Goal: Register for event/course

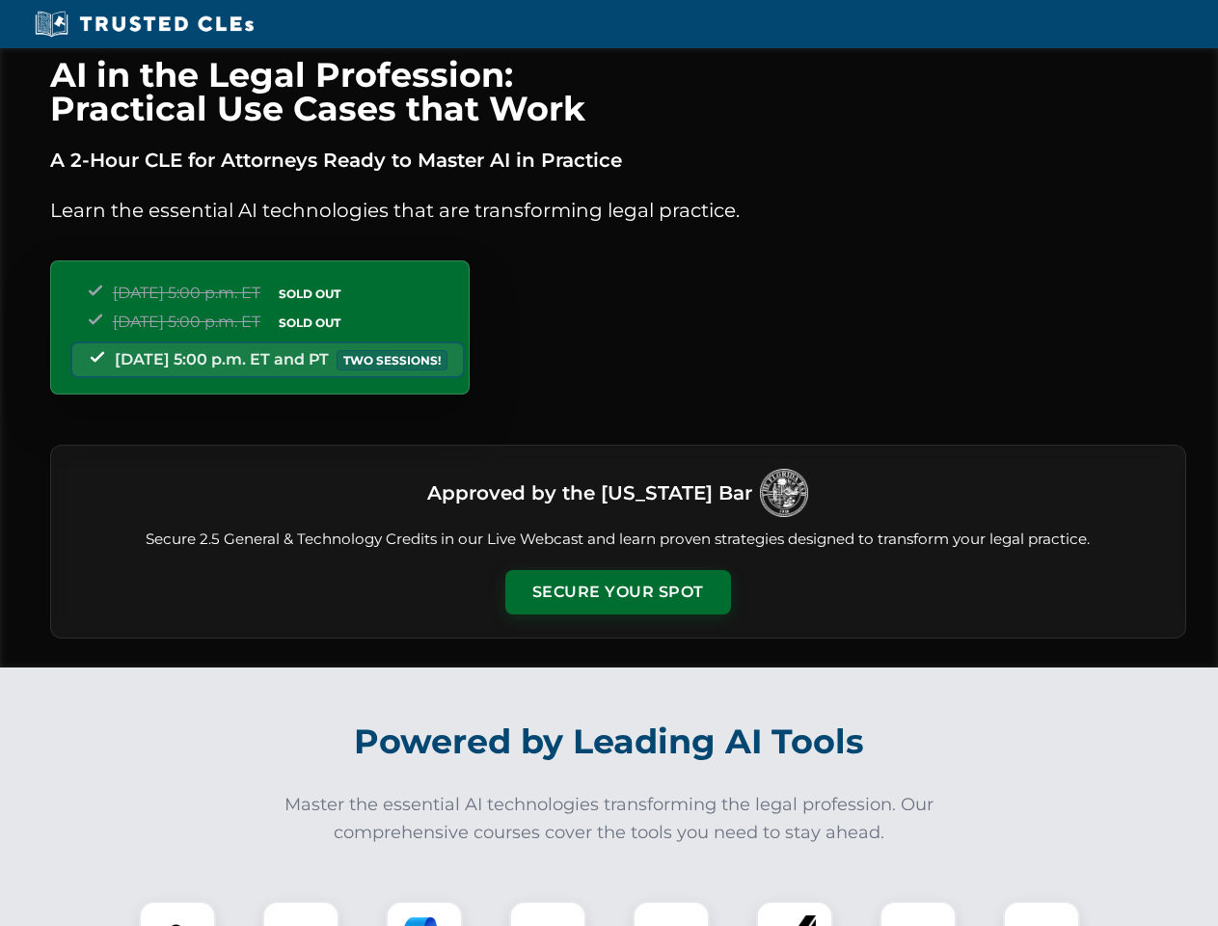
click at [617, 592] on button "Secure Your Spot" at bounding box center [619, 592] width 226 height 44
click at [178, 914] on img at bounding box center [178, 940] width 56 height 56
